Goal: Task Accomplishment & Management: Manage account settings

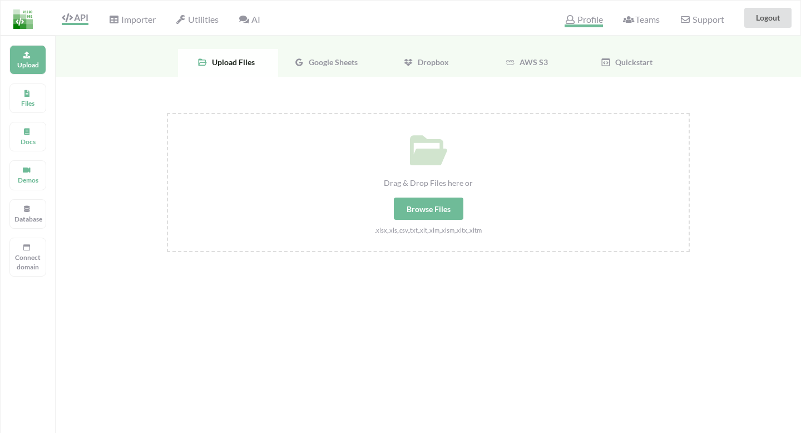
click at [597, 21] on span "Profile" at bounding box center [584, 20] width 38 height 13
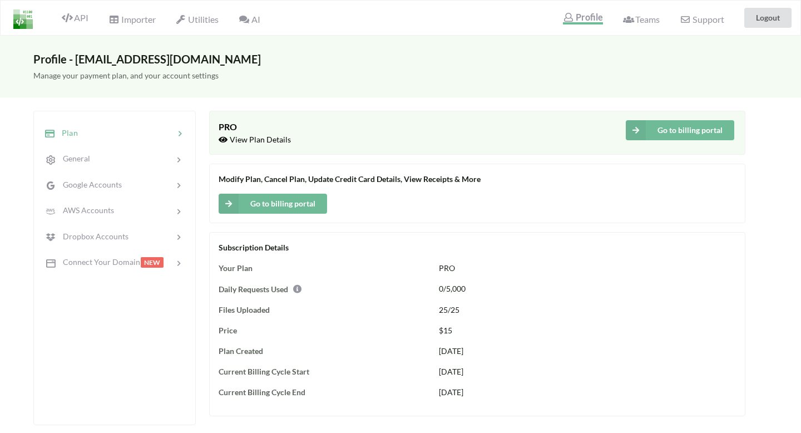
click at [242, 140] on span "View Plan Details" at bounding box center [255, 139] width 72 height 9
click at [265, 139] on span "View Plan Details" at bounding box center [255, 139] width 72 height 9
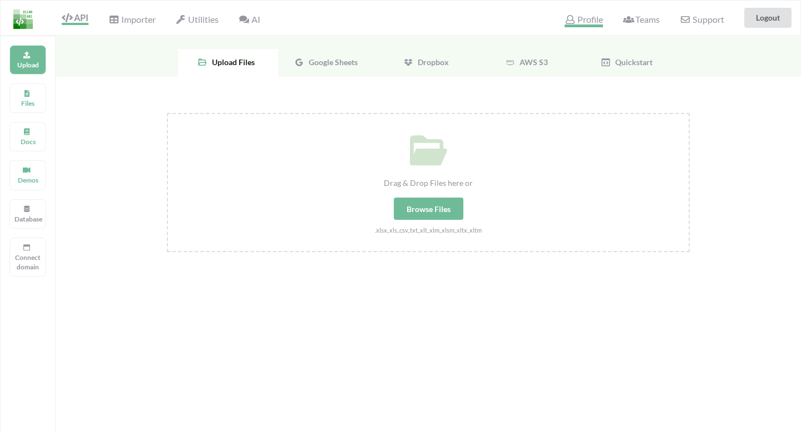
click at [582, 19] on span "Profile" at bounding box center [584, 20] width 38 height 13
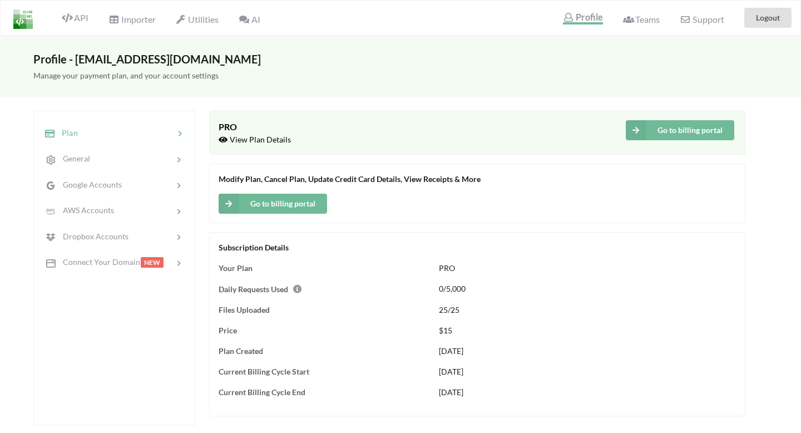
click at [126, 135] on div at bounding box center [126, 133] width 96 height 13
click at [185, 132] on icon at bounding box center [179, 133] width 11 height 11
click at [666, 130] on button "Go to billing portal" at bounding box center [680, 130] width 108 height 20
